Goal: Check status: Check status

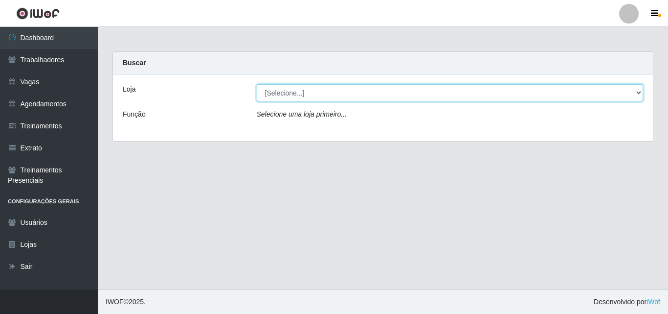
click at [315, 97] on select "[Selecione...] Chinatown Sushimi - [GEOGRAPHIC_DATA]" at bounding box center [450, 92] width 387 height 17
select select "357"
click at [257, 84] on select "[Selecione...] Chinatown Sushimi - [GEOGRAPHIC_DATA]" at bounding box center [450, 92] width 387 height 17
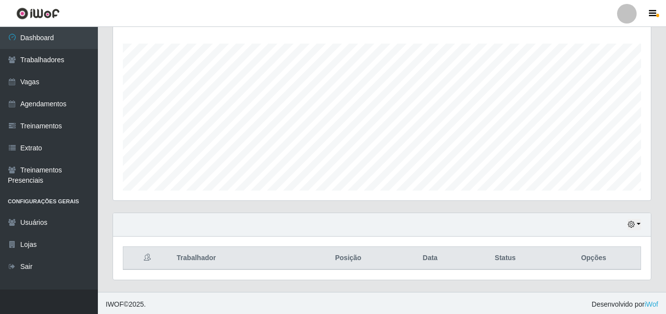
scroll to position [162, 0]
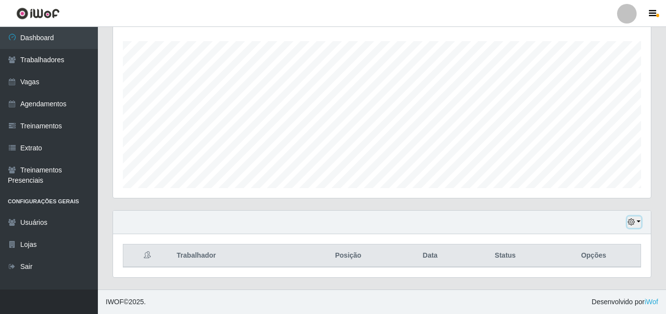
click at [637, 220] on button "button" at bounding box center [634, 221] width 14 height 11
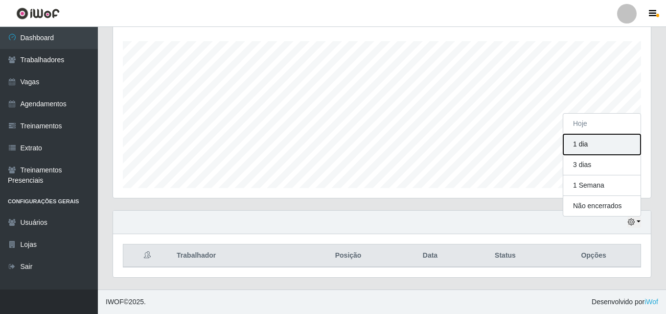
click at [590, 151] on button "1 dia" at bounding box center [601, 144] width 77 height 21
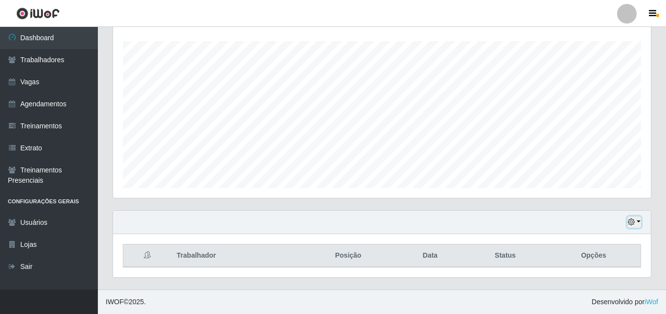
click at [638, 222] on button "button" at bounding box center [634, 221] width 14 height 11
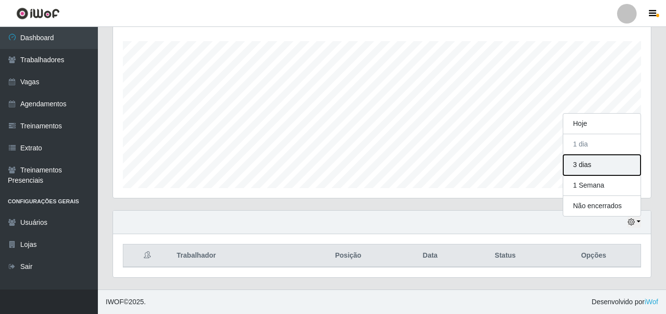
click at [576, 159] on button "3 dias" at bounding box center [601, 165] width 77 height 21
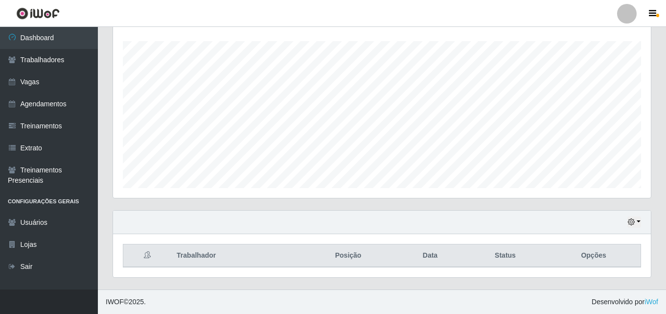
scroll to position [206, 0]
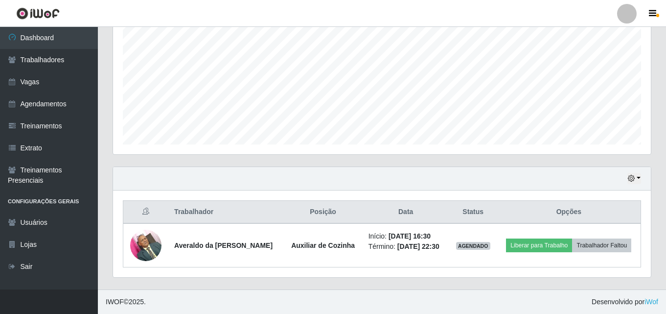
click at [636, 184] on div "Hoje 1 dia 3 dias 1 Semana Não encerrados" at bounding box center [382, 178] width 538 height 23
click at [636, 182] on button "button" at bounding box center [634, 178] width 14 height 11
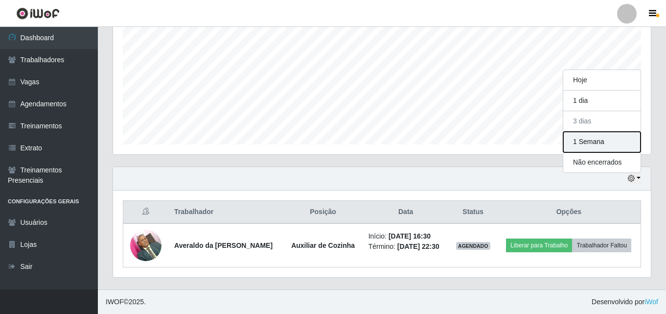
click at [583, 144] on button "1 Semana" at bounding box center [601, 142] width 77 height 21
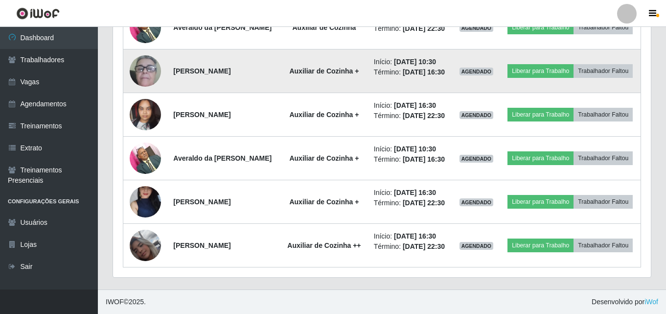
scroll to position [450, 0]
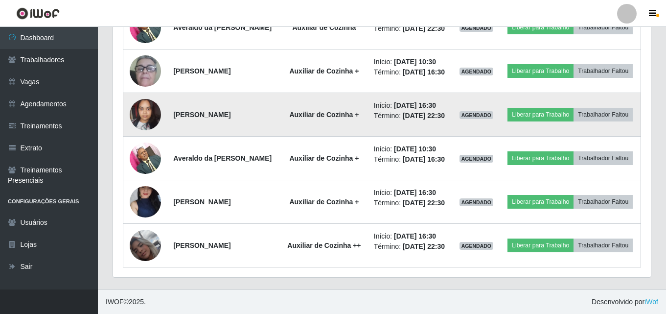
click at [144, 108] on img at bounding box center [145, 114] width 31 height 42
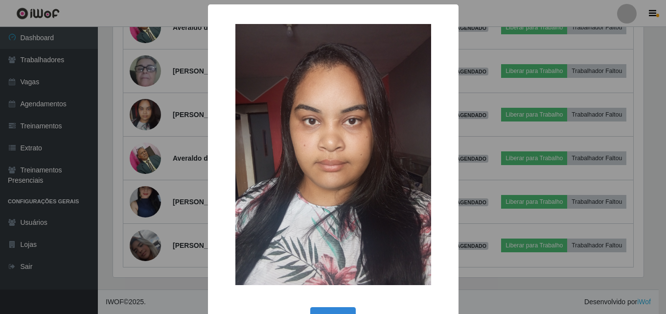
scroll to position [203, 533]
click at [120, 122] on div "× OK Cancel" at bounding box center [334, 157] width 668 height 314
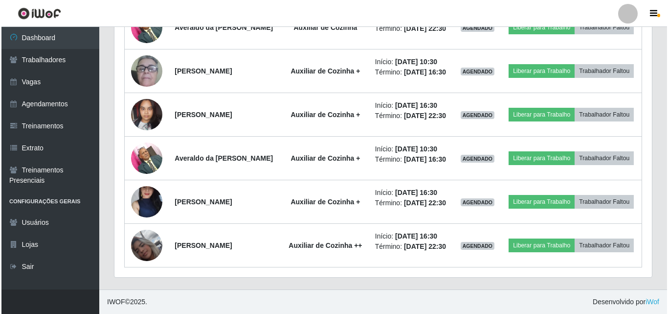
scroll to position [203, 538]
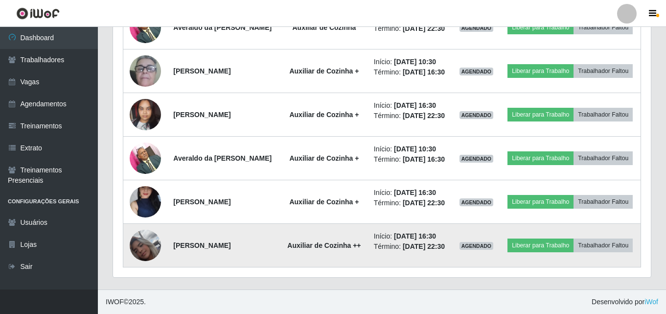
click at [141, 259] on img at bounding box center [145, 245] width 31 height 56
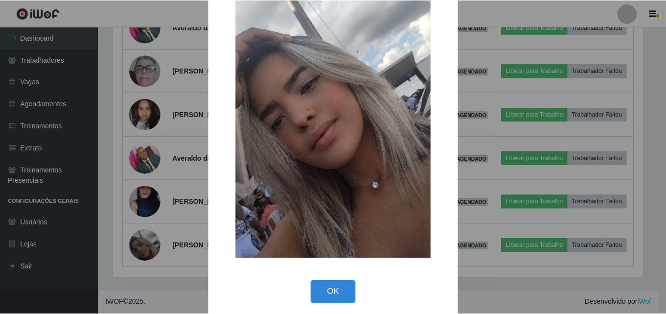
scroll to position [120, 0]
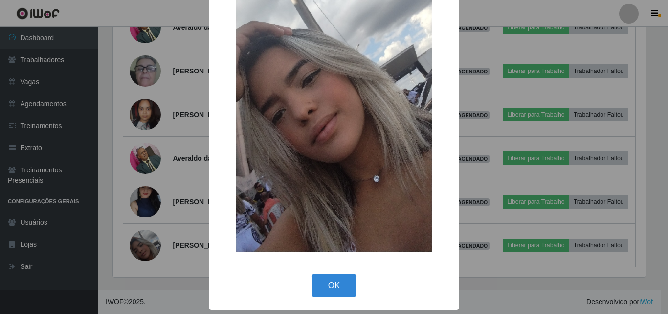
click at [116, 235] on div "× OK Cancel" at bounding box center [334, 157] width 668 height 314
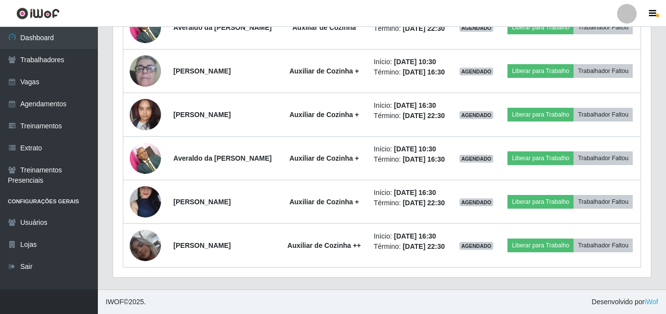
scroll to position [203, 538]
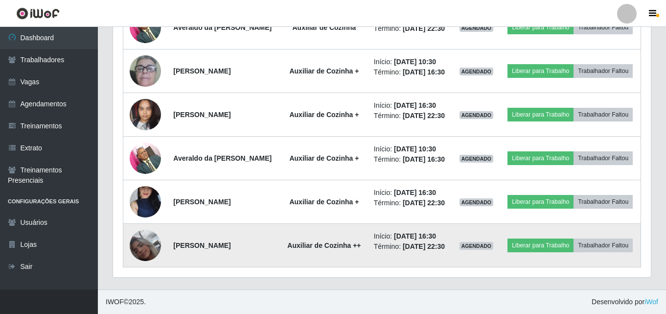
click at [138, 269] on img at bounding box center [145, 245] width 31 height 56
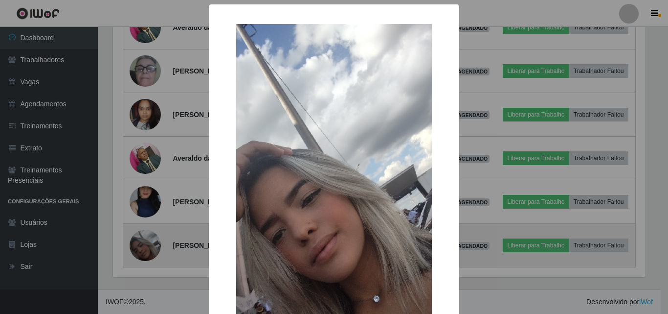
click at [138, 269] on div "× OK Cancel" at bounding box center [334, 157] width 668 height 314
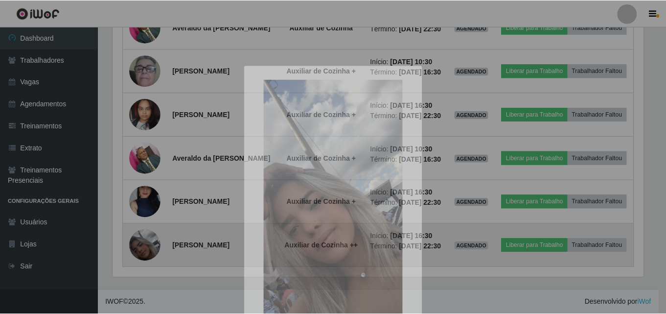
scroll to position [203, 538]
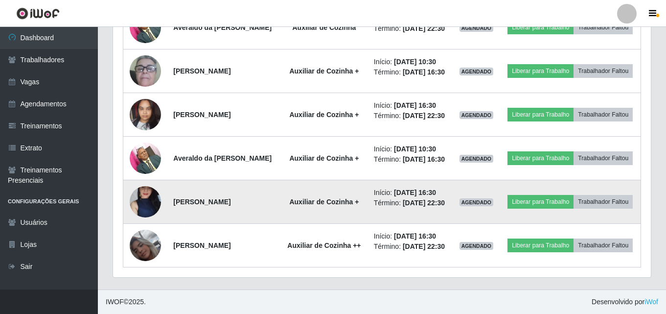
click at [143, 212] on img at bounding box center [145, 201] width 31 height 69
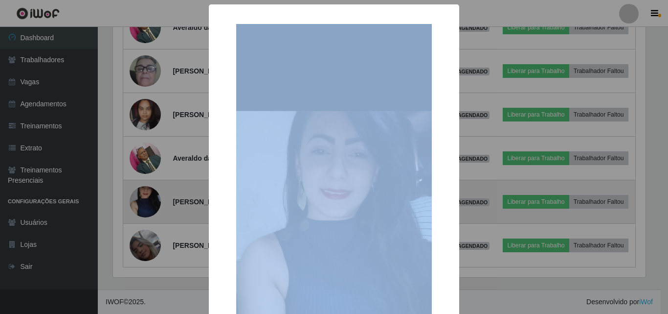
click at [143, 212] on div "× OK Cancel" at bounding box center [334, 157] width 668 height 314
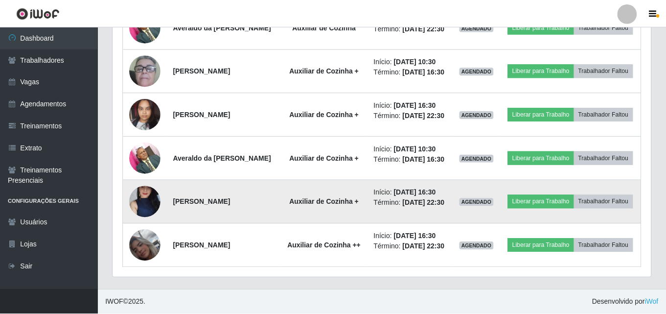
scroll to position [203, 538]
